Goal: Navigation & Orientation: Find specific page/section

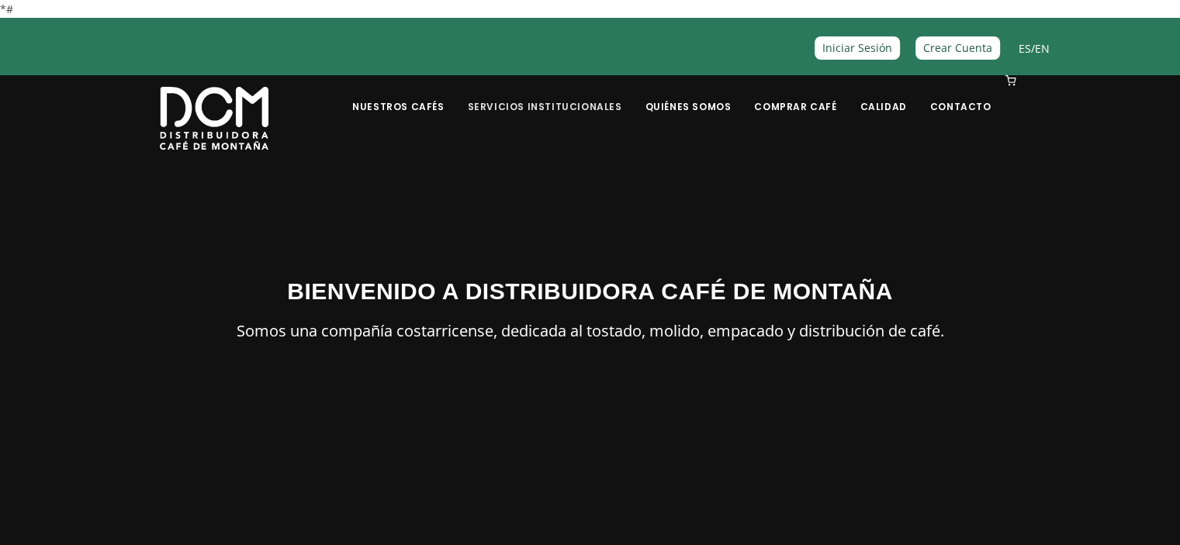
click at [606, 103] on link "Servicios Institucionales" at bounding box center [544, 95] width 173 height 36
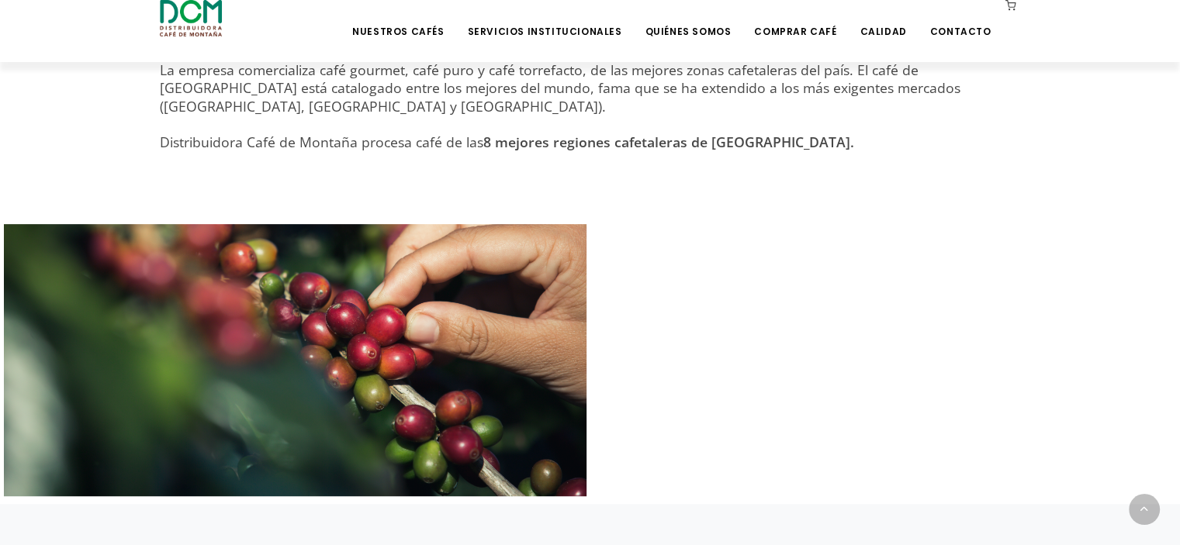
scroll to position [310, 0]
